Goal: Information Seeking & Learning: Learn about a topic

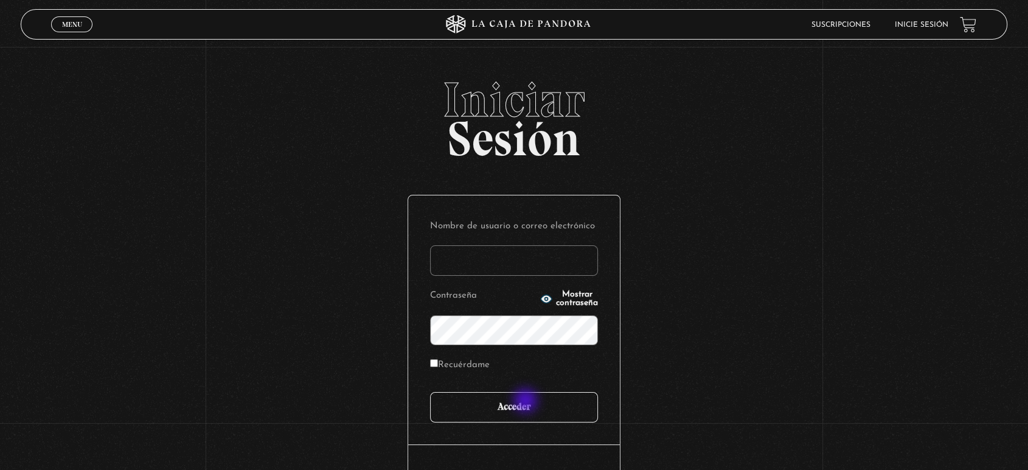
type input "antosalazare@hotmail.com"
click at [528, 403] on input "Acceder" at bounding box center [514, 407] width 168 height 30
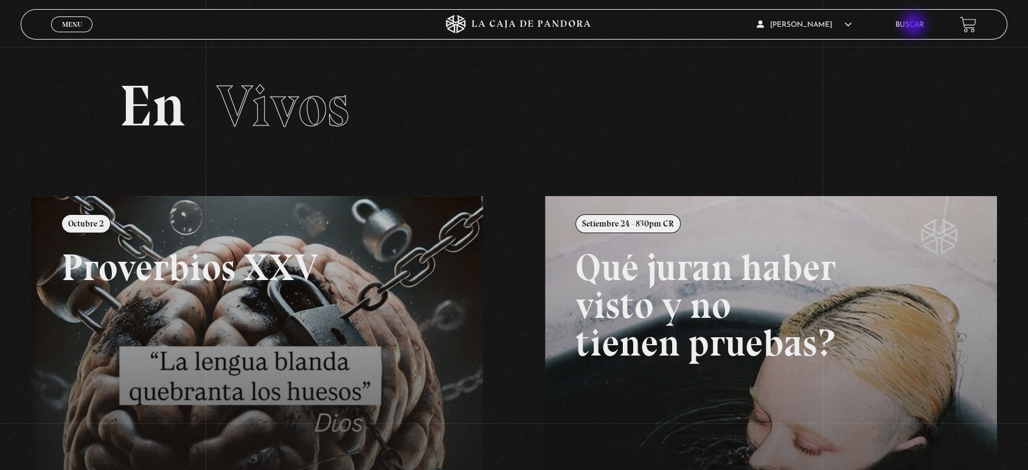
click at [916, 26] on link "Buscar" at bounding box center [909, 24] width 29 height 7
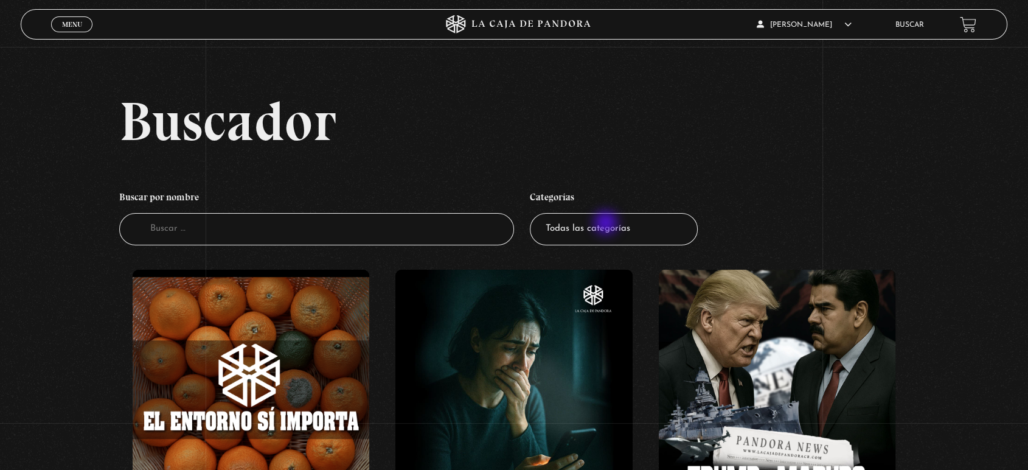
click at [610, 222] on select "Todas las categorías 11:11 Humanitario (1) Amo los [DATE] (4) Análisis de serie…" at bounding box center [614, 229] width 168 height 32
select select "centinelas"
click at [535, 213] on select "Todas las categorías 11:11 Humanitario (1) Amo los [DATE] (4) Análisis de serie…" at bounding box center [614, 229] width 168 height 32
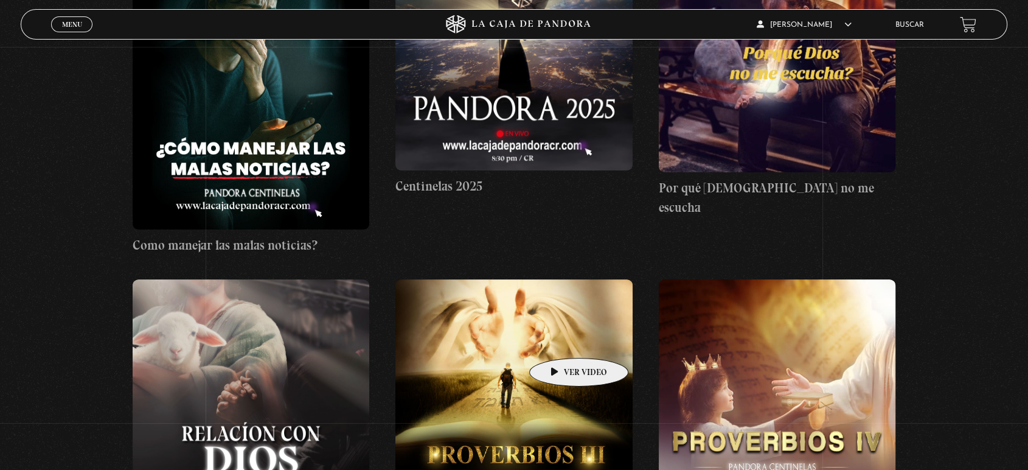
scroll to position [473, 0]
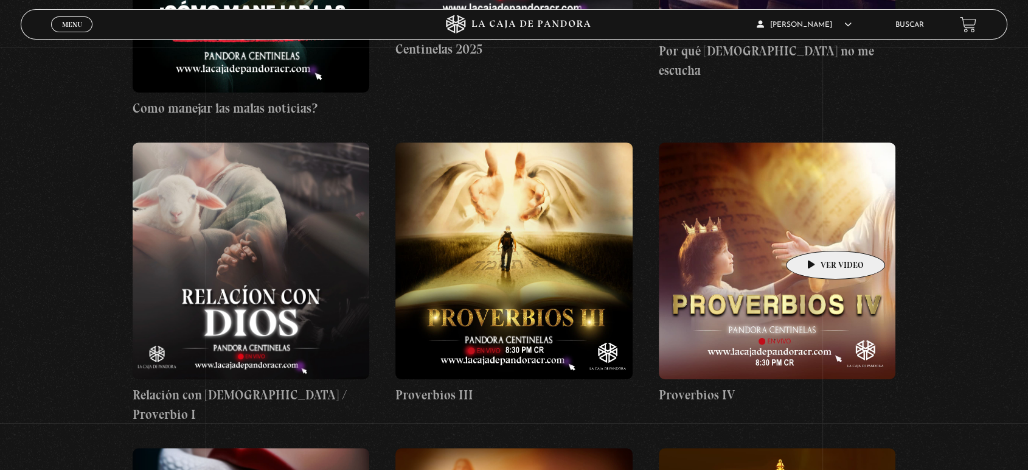
click at [817, 232] on figure at bounding box center [777, 260] width 237 height 237
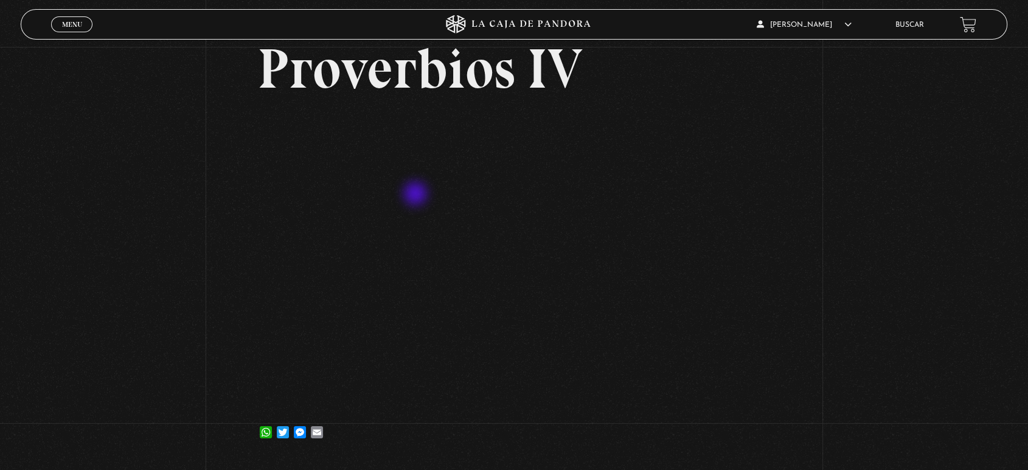
scroll to position [135, 0]
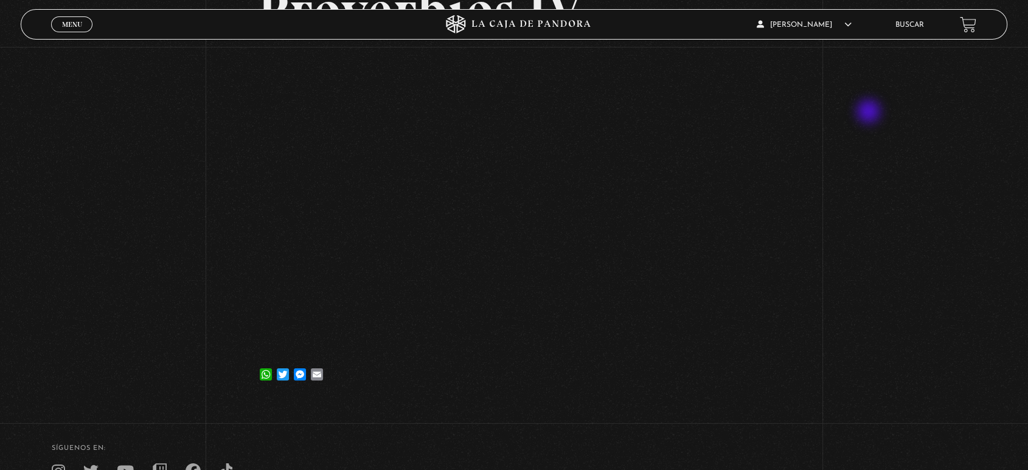
click at [911, 104] on div "Volver 12 marzo, 2024 Proverbios IV WhatsApp Twitter Messenger Email" at bounding box center [514, 157] width 1028 height 490
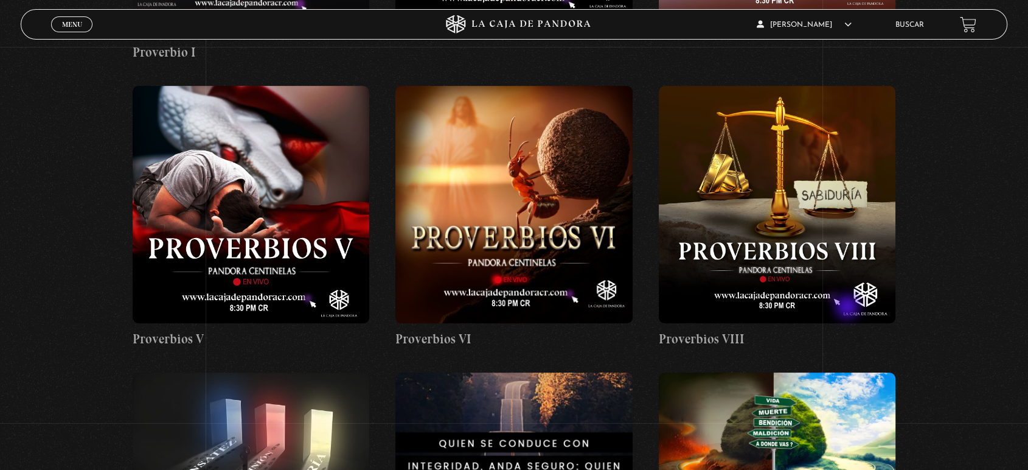
scroll to position [811, 0]
